Goal: Information Seeking & Learning: Learn about a topic

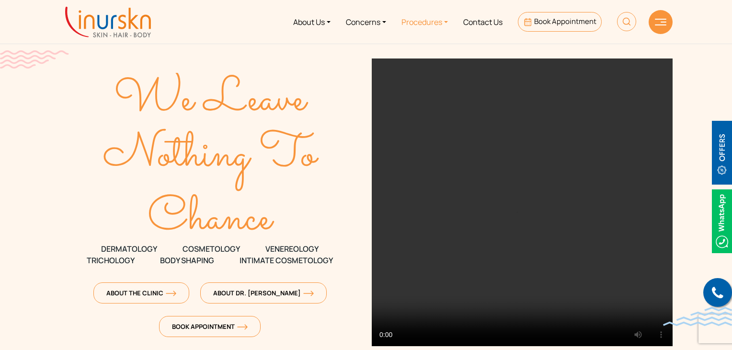
click at [418, 20] on link "Procedures" at bounding box center [425, 22] width 62 height 36
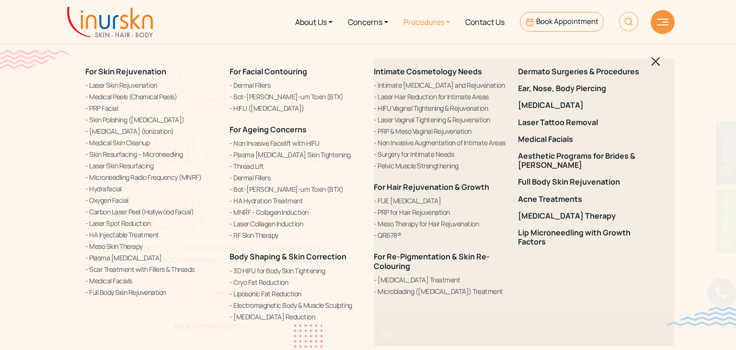
click at [650, 60] on div "For Skin Rejuvenation Laser Skin Rejuvenation Medical Peels (Chemical Peels) PR…" at bounding box center [368, 194] width 577 height 279
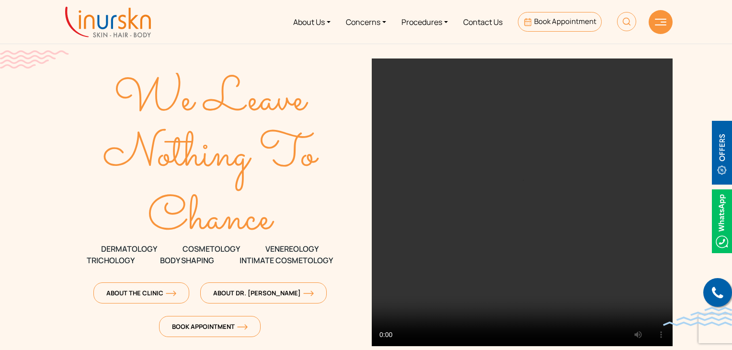
click at [664, 25] on img at bounding box center [660, 22] width 11 height 7
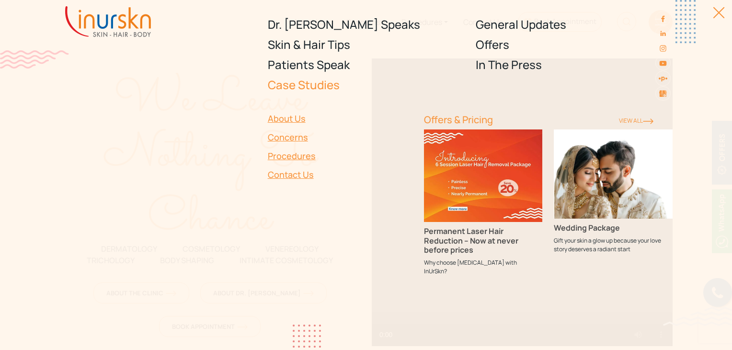
click at [304, 83] on link "Case Studies" at bounding box center [366, 85] width 197 height 20
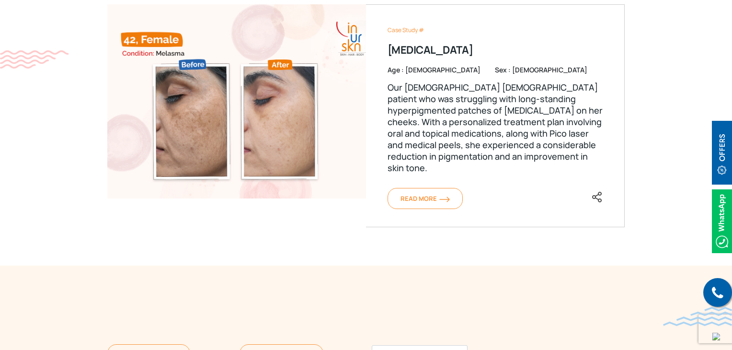
scroll to position [719, 0]
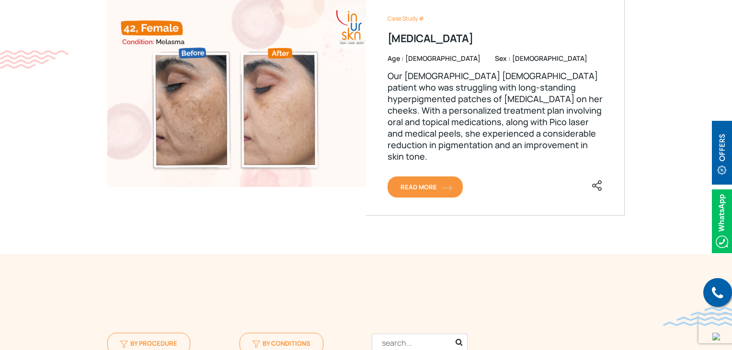
click at [412, 183] on span "Read More" at bounding box center [425, 187] width 49 height 9
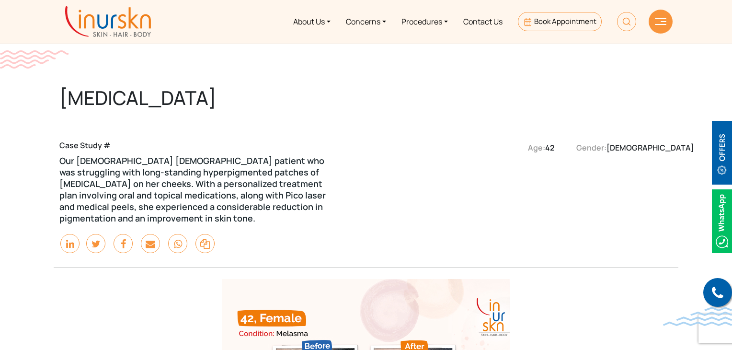
click at [197, 91] on h1 "[MEDICAL_DATA]" at bounding box center [243, 97] width 368 height 23
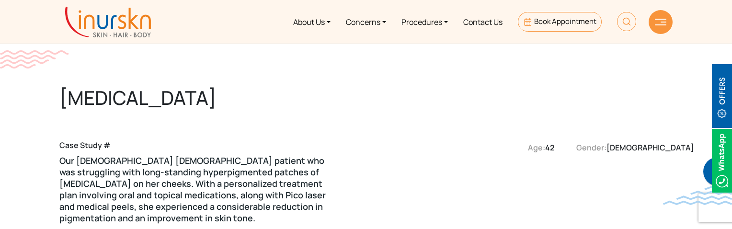
click at [120, 33] on img at bounding box center [108, 22] width 86 height 31
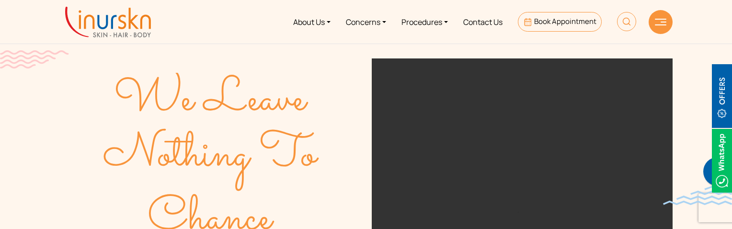
click at [664, 23] on img at bounding box center [660, 22] width 11 height 7
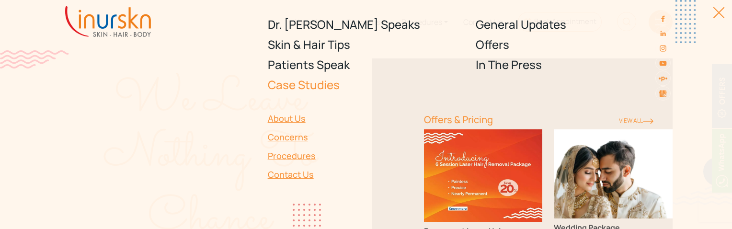
click at [314, 88] on link "Case Studies" at bounding box center [366, 85] width 197 height 20
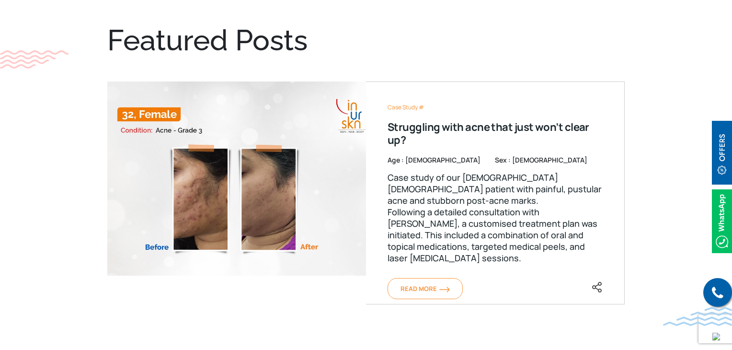
scroll to position [431, 0]
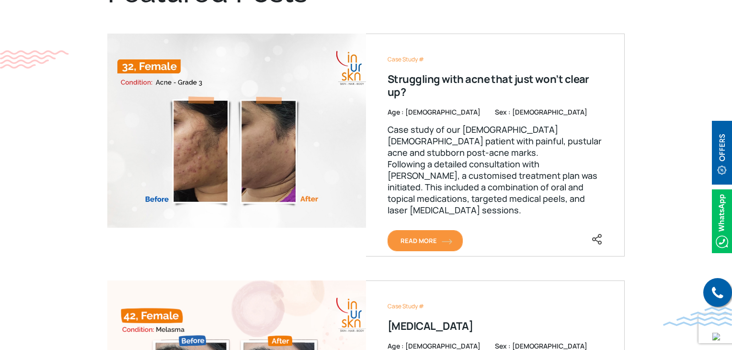
click at [421, 229] on span "Read More" at bounding box center [425, 240] width 49 height 9
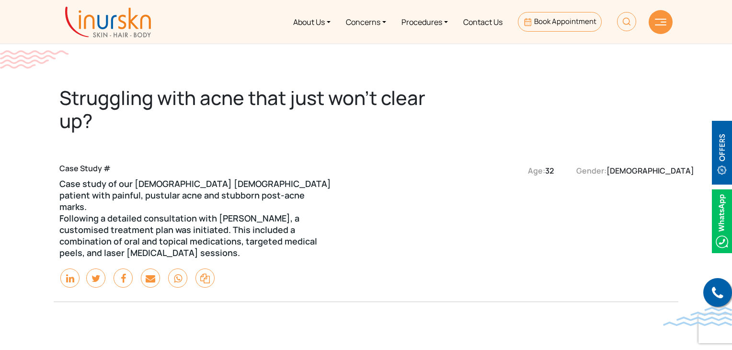
click at [105, 22] on img at bounding box center [108, 22] width 86 height 31
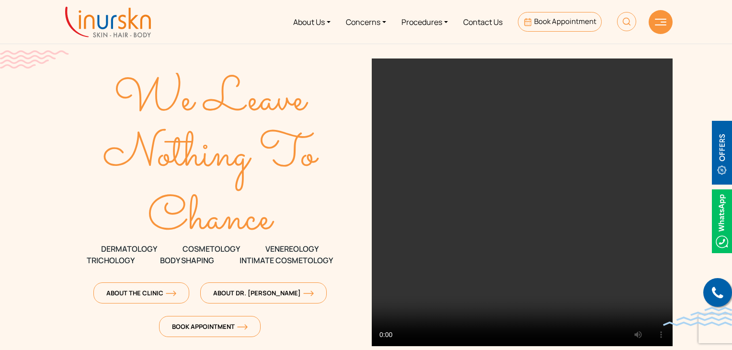
click at [654, 21] on div at bounding box center [661, 22] width 24 height 24
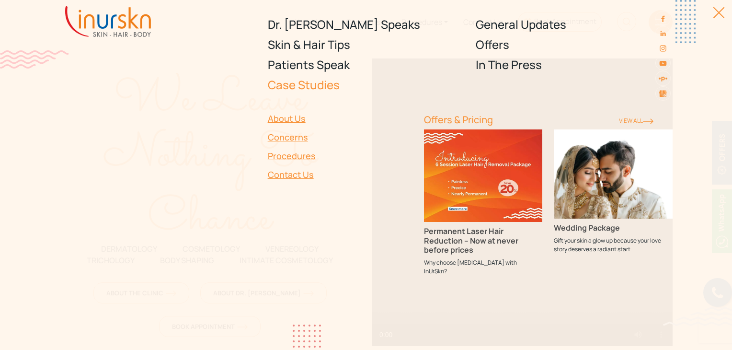
click at [299, 89] on link "Case Studies" at bounding box center [366, 85] width 197 height 20
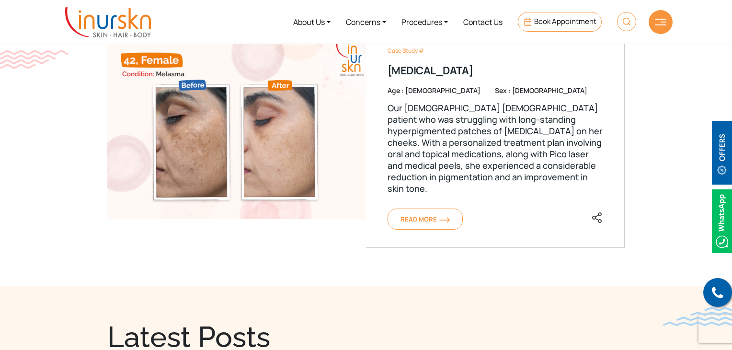
scroll to position [671, 0]
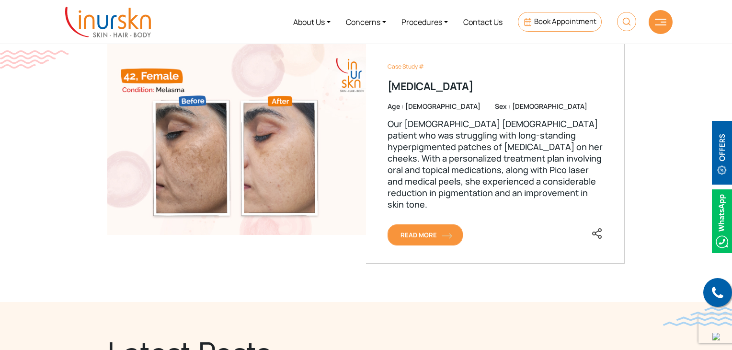
click at [424, 230] on span "Read More" at bounding box center [425, 234] width 49 height 9
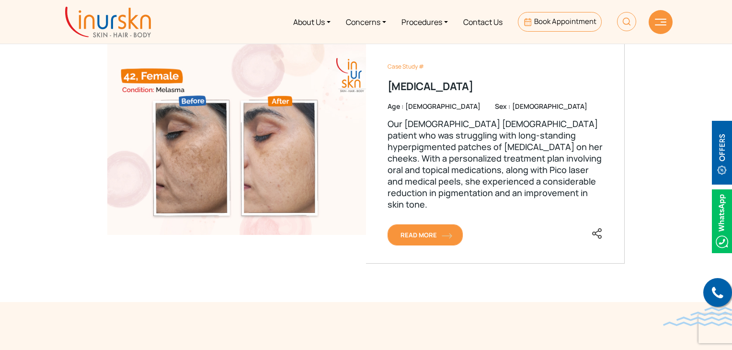
click at [420, 230] on span "Read More" at bounding box center [425, 234] width 49 height 9
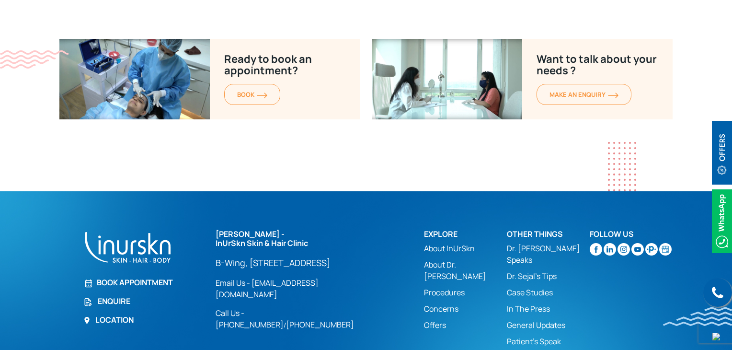
scroll to position [1102, 0]
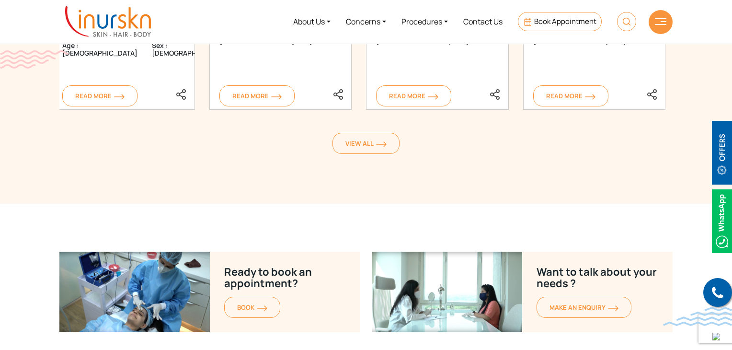
click at [83, 31] on img at bounding box center [108, 22] width 86 height 31
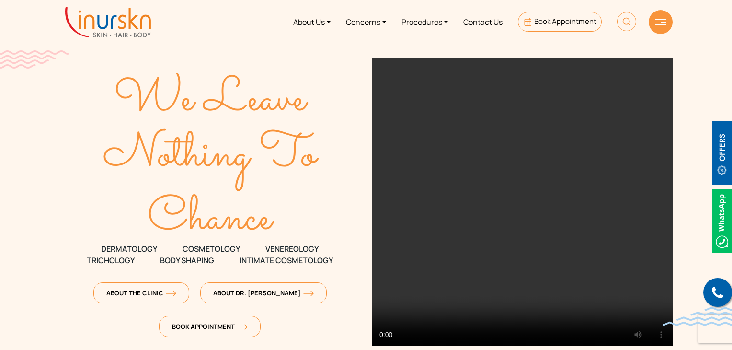
click at [659, 23] on img at bounding box center [660, 22] width 11 height 7
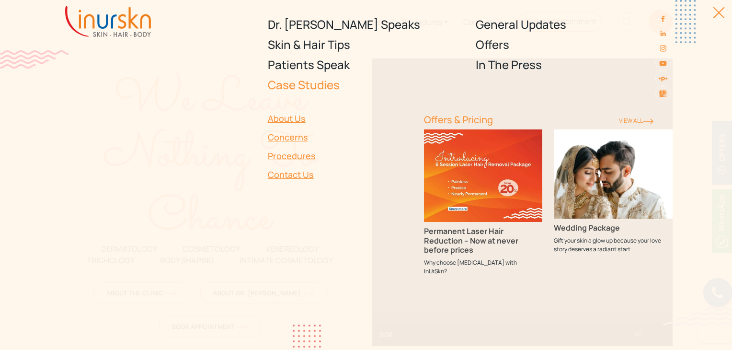
click at [295, 86] on link "Case Studies" at bounding box center [366, 85] width 197 height 20
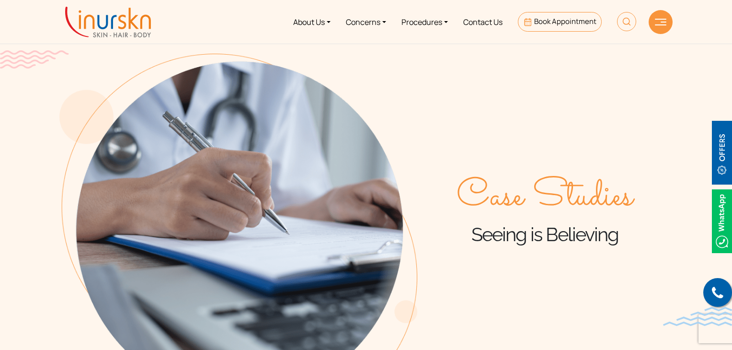
click at [657, 21] on img at bounding box center [660, 22] width 11 height 7
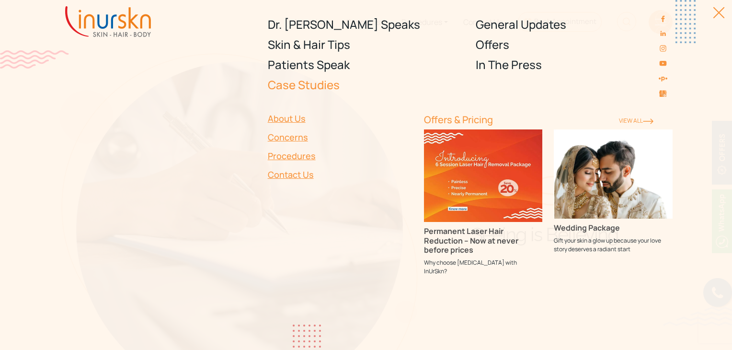
click at [286, 83] on link "Case Studies" at bounding box center [366, 85] width 197 height 20
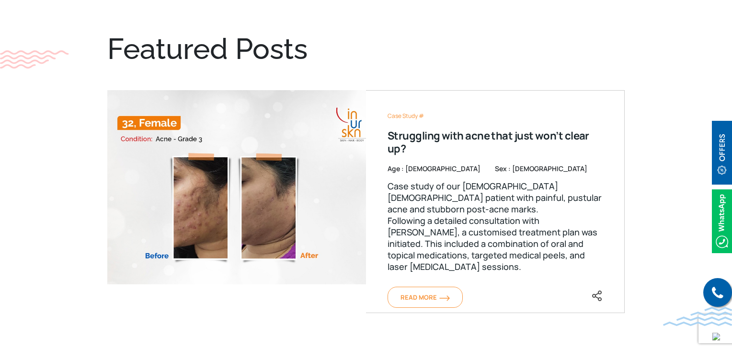
scroll to position [383, 0]
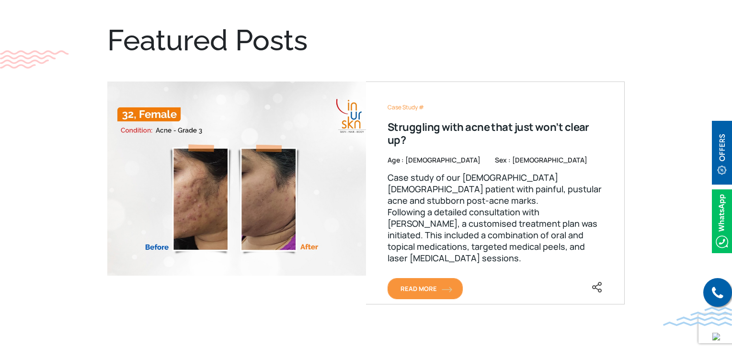
click at [433, 289] on span "Read More" at bounding box center [425, 288] width 49 height 9
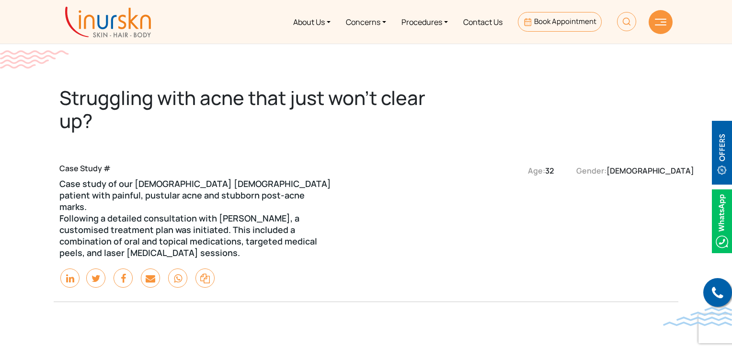
click at [123, 27] on img at bounding box center [108, 22] width 86 height 31
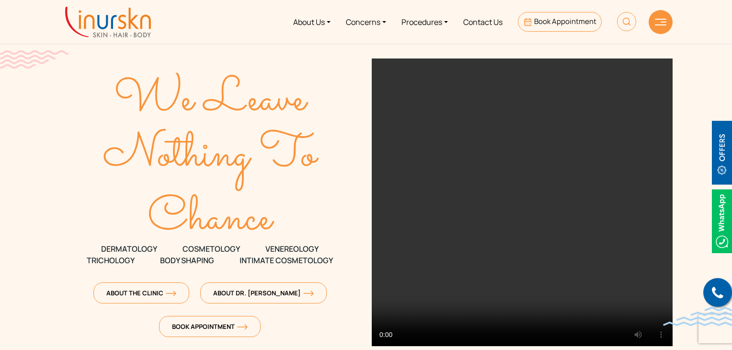
click at [122, 26] on img at bounding box center [108, 22] width 86 height 31
